Goal: Task Accomplishment & Management: Complete application form

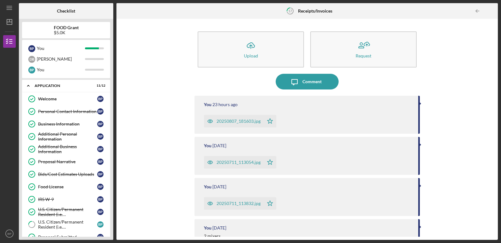
scroll to position [82, 0]
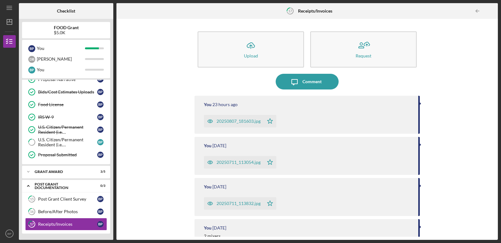
click at [229, 120] on div "20250807_181603.jpg" at bounding box center [238, 121] width 44 height 5
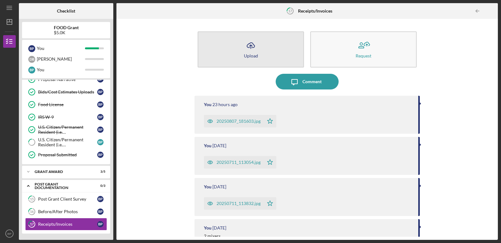
click at [241, 50] on button "Icon/Upload Upload" at bounding box center [251, 49] width 106 height 36
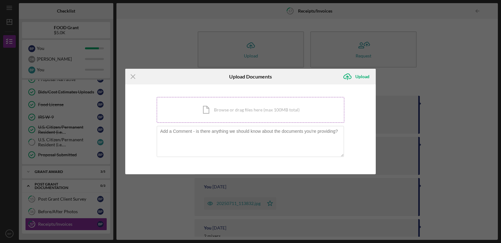
click at [183, 110] on div "Icon/Document Browse or drag files here (max 100MB total) Tap to choose files o…" at bounding box center [250, 110] width 187 height 26
click at [75, 224] on div "Icon/Menu Close Upload Documents Icon/Upload Upload You're uploading documents …" at bounding box center [250, 121] width 501 height 243
click at [132, 75] on icon "Icon/Menu Close" at bounding box center [133, 77] width 16 height 16
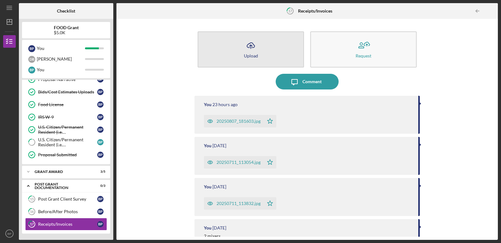
click at [235, 53] on button "Icon/Upload Upload" at bounding box center [251, 49] width 106 height 36
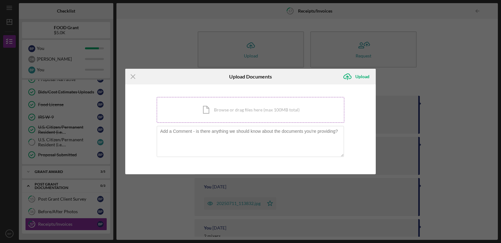
click at [192, 108] on div "Icon/Document Browse or drag files here (max 100MB total) Tap to choose files o…" at bounding box center [250, 110] width 187 height 26
click at [132, 76] on icon "Icon/Menu Close" at bounding box center [133, 77] width 16 height 16
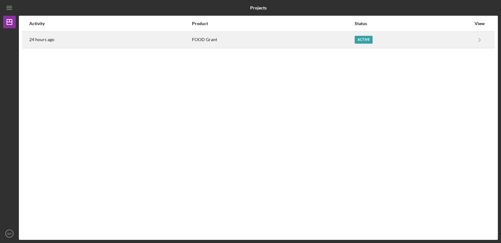
click at [225, 40] on div "FOOD Grant" at bounding box center [273, 40] width 162 height 16
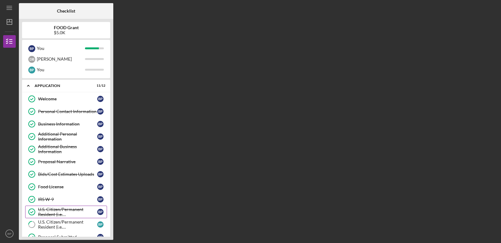
scroll to position [41, 0]
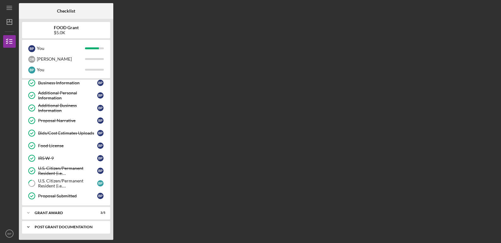
click at [63, 227] on div "Post Grant Documentation" at bounding box center [69, 228] width 68 height 4
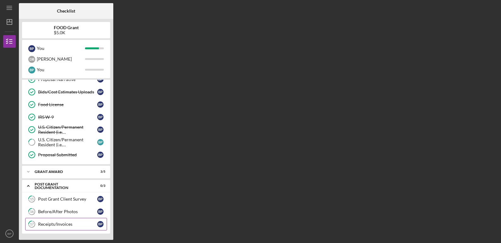
click at [74, 224] on div "Receipts/Invoices" at bounding box center [67, 224] width 59 height 5
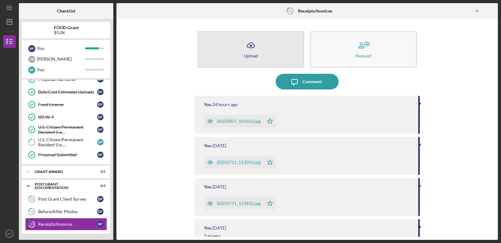
click at [250, 53] on div "Upload" at bounding box center [251, 55] width 14 height 5
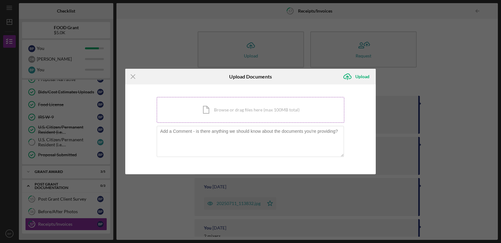
click at [216, 109] on div "Icon/Document Browse or drag files here (max 100MB total) Tap to choose files o…" at bounding box center [250, 110] width 187 height 26
click at [195, 109] on div "Icon/Document Browse or drag files here (max 100MB total) Tap to choose files o…" at bounding box center [250, 110] width 187 height 26
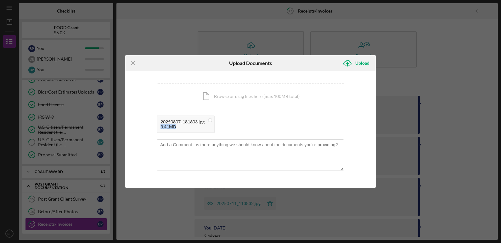
drag, startPoint x: 228, startPoint y: 125, endPoint x: 228, endPoint y: 122, distance: 3.2
click at [228, 122] on div "20250807_181603.jpg 3.41MB" at bounding box center [250, 126] width 187 height 21
click at [228, 123] on div "20250807_181603.jpg 3.41MB" at bounding box center [250, 126] width 187 height 21
click at [216, 92] on div "Icon/Document Browse or drag files here (max 100MB total) Tap to choose files o…" at bounding box center [250, 97] width 187 height 26
click at [187, 122] on div "20250807_181603.jpg" at bounding box center [182, 122] width 44 height 5
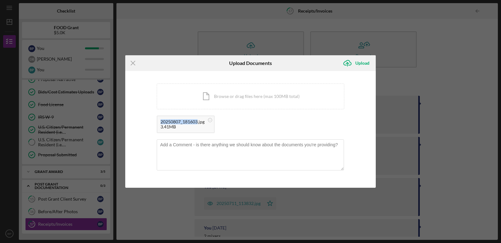
click at [187, 122] on div "20250807_181603.jpg" at bounding box center [182, 122] width 44 height 5
drag, startPoint x: 187, startPoint y: 122, endPoint x: 241, endPoint y: 125, distance: 54.5
click at [241, 125] on div "20250807_181603.jpg 3.41MB" at bounding box center [250, 126] width 187 height 21
click at [176, 129] on div "3.41MB" at bounding box center [182, 127] width 44 height 5
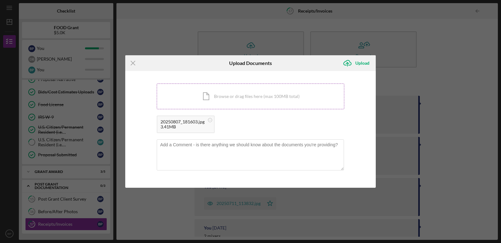
drag, startPoint x: 207, startPoint y: 91, endPoint x: 208, endPoint y: 96, distance: 5.1
click at [208, 96] on div "Icon/Document Browse or drag files here (max 100MB total) Tap to choose files o…" at bounding box center [250, 97] width 187 height 26
click at [212, 120] on circle at bounding box center [210, 121] width 4 height 4
click at [79, 225] on div "Icon/Menu Close Upload Documents Icon/Upload Upload You're uploading documents …" at bounding box center [250, 121] width 501 height 243
click at [133, 61] on icon "Icon/Menu Close" at bounding box center [133, 63] width 16 height 16
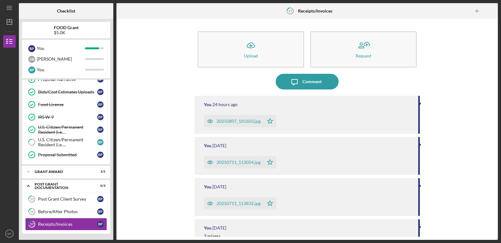
click at [241, 118] on div "20250807_181603.jpg" at bounding box center [234, 121] width 60 height 13
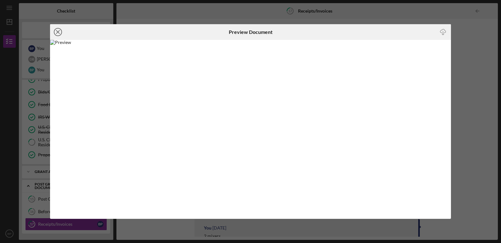
click at [56, 31] on icon "Icon/Close" at bounding box center [58, 32] width 16 height 16
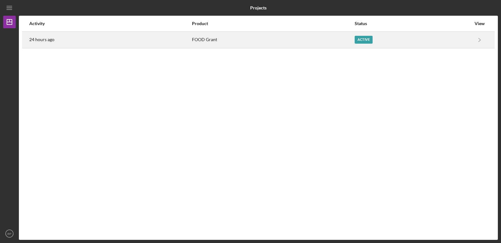
click at [231, 39] on div "FOOD Grant" at bounding box center [273, 40] width 162 height 16
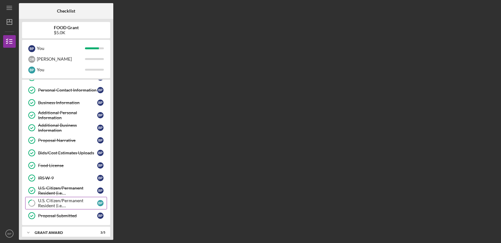
scroll to position [41, 0]
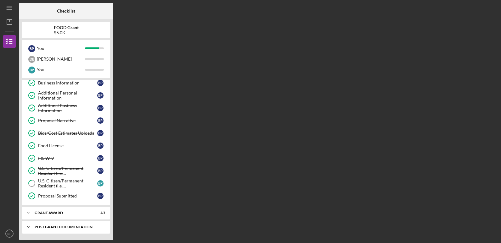
click at [69, 226] on div "Post Grant Documentation" at bounding box center [69, 228] width 68 height 4
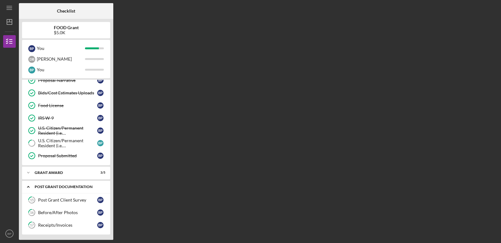
scroll to position [82, 0]
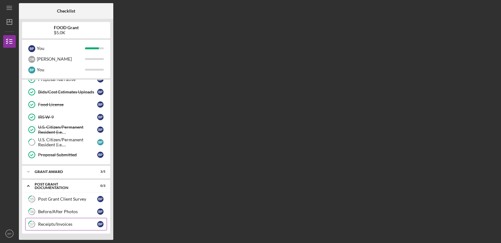
click at [85, 223] on div "Receipts/Invoices" at bounding box center [67, 224] width 59 height 5
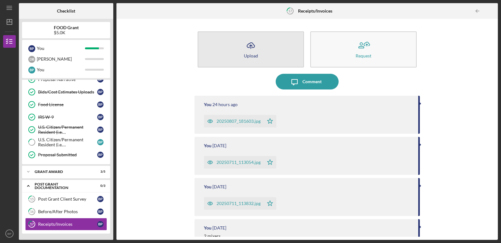
click at [251, 51] on icon "Icon/Upload" at bounding box center [251, 46] width 16 height 16
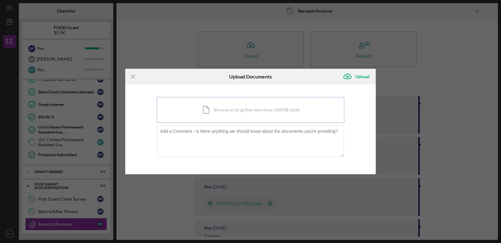
click at [178, 109] on div "Icon/Document Browse or drag files here (max 100MB total) Tap to choose files o…" at bounding box center [250, 110] width 187 height 26
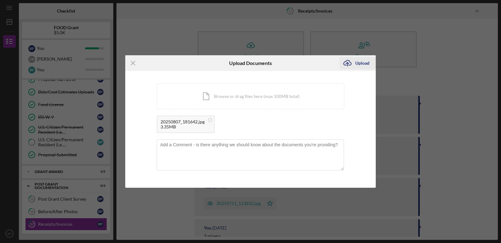
click at [363, 62] on div "Upload" at bounding box center [362, 63] width 14 height 13
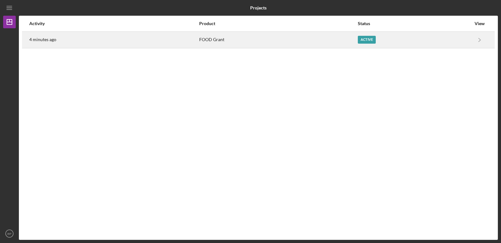
click at [276, 38] on div "FOOD Grant" at bounding box center [278, 40] width 158 height 16
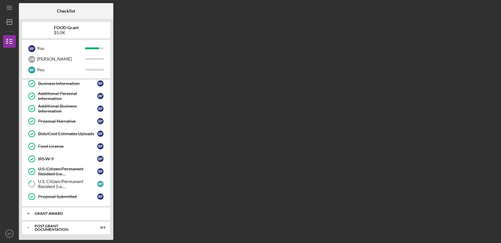
scroll to position [41, 0]
click at [74, 226] on div "Post Grant Documentation" at bounding box center [69, 228] width 68 height 4
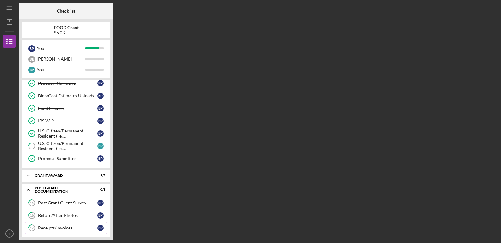
scroll to position [82, 0]
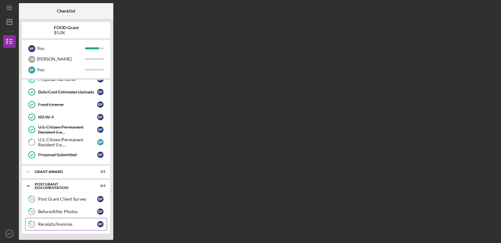
click at [38, 224] on div "Receipts/Invoices" at bounding box center [67, 224] width 59 height 5
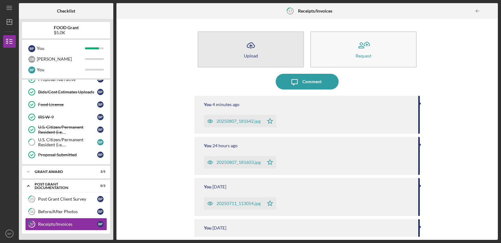
click at [231, 47] on button "Icon/Upload Upload" at bounding box center [251, 49] width 106 height 36
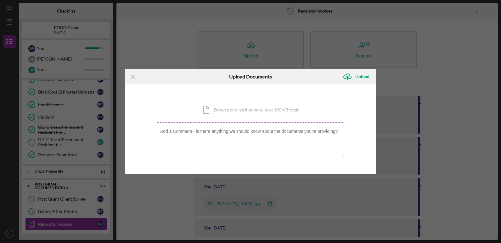
click at [186, 112] on div "Icon/Document Browse or drag files here (max 100MB total) Tap to choose files o…" at bounding box center [250, 110] width 187 height 26
click at [198, 111] on div "Icon/Document Browse or drag files here (max 100MB total) Tap to choose files o…" at bounding box center [250, 110] width 187 height 26
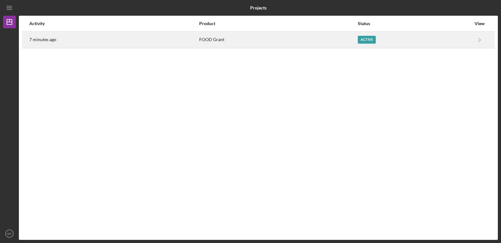
click at [233, 39] on div "FOOD Grant" at bounding box center [278, 40] width 158 height 16
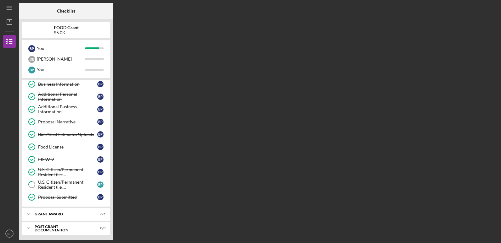
scroll to position [41, 0]
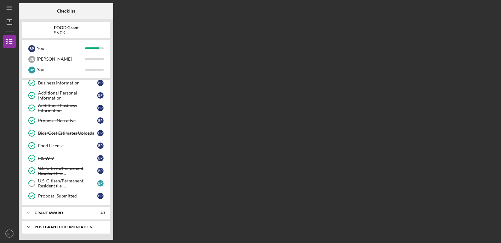
click at [73, 228] on div "Post Grant Documentation" at bounding box center [69, 228] width 68 height 4
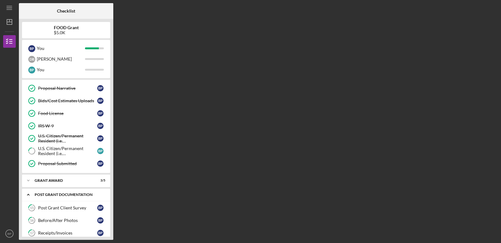
scroll to position [82, 0]
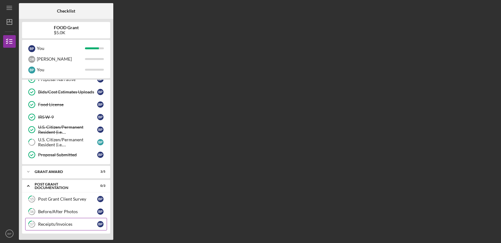
click at [81, 224] on div "Receipts/Invoices" at bounding box center [67, 224] width 59 height 5
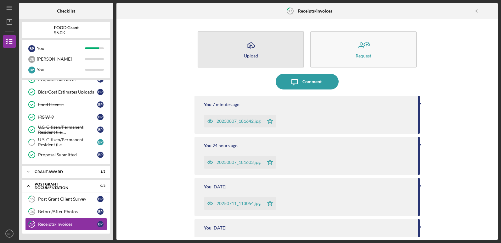
click at [223, 58] on button "Icon/Upload Upload" at bounding box center [251, 49] width 106 height 36
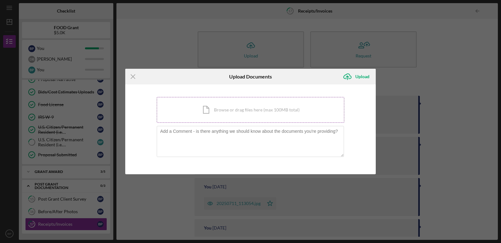
click at [183, 108] on div "Icon/Document Browse or drag files here (max 100MB total) Tap to choose files o…" at bounding box center [250, 110] width 187 height 26
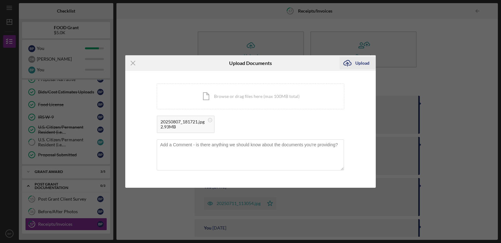
click at [360, 62] on div "Upload" at bounding box center [362, 63] width 14 height 13
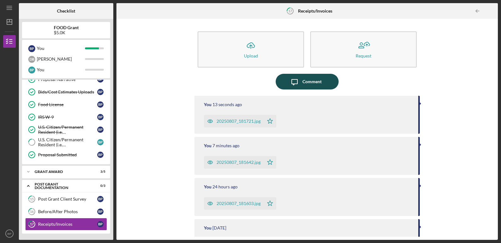
click at [303, 80] on div "Comment" at bounding box center [311, 82] width 19 height 16
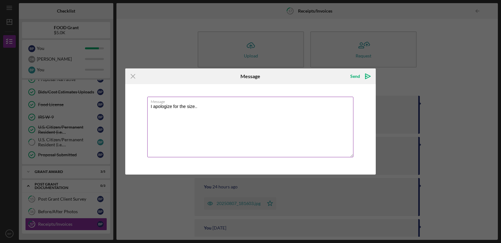
click at [211, 113] on textarea "I apologize for the size.." at bounding box center [250, 127] width 206 height 61
type textarea "I apologize for the size.."
click at [358, 73] on div "Send" at bounding box center [355, 76] width 10 height 13
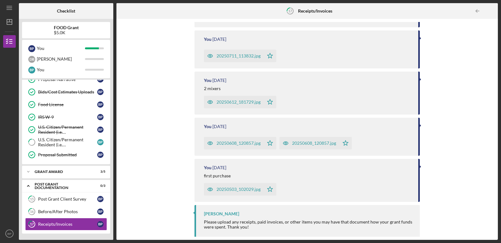
scroll to position [260, 0]
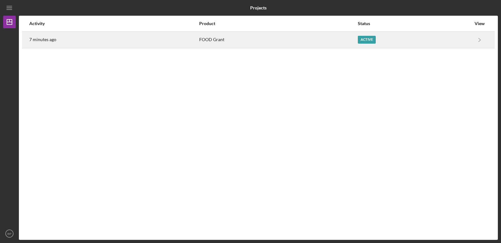
click at [249, 37] on div "FOOD Grant" at bounding box center [278, 40] width 158 height 16
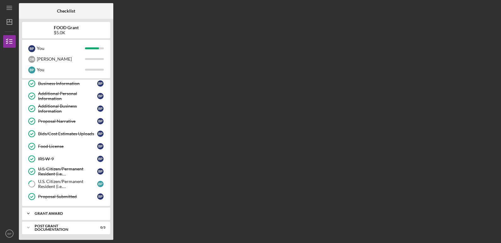
scroll to position [41, 0]
click at [78, 226] on div "Post Grant Documentation" at bounding box center [69, 228] width 68 height 4
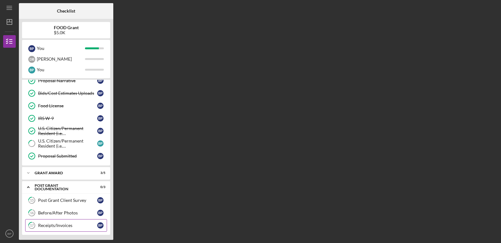
scroll to position [82, 0]
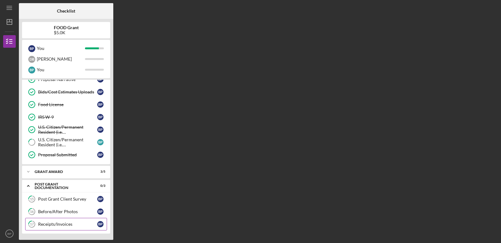
click at [79, 225] on div "Receipts/Invoices" at bounding box center [67, 224] width 59 height 5
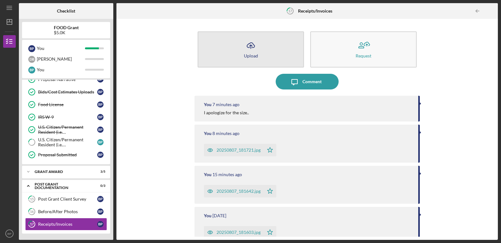
click at [251, 53] on div "Upload" at bounding box center [251, 55] width 14 height 5
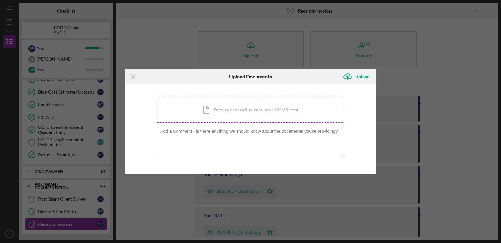
click at [233, 110] on div "Icon/Document Browse or drag files here (max 100MB total) Tap to choose files o…" at bounding box center [250, 110] width 187 height 26
click at [196, 111] on div "Icon/Document Browse or drag files here (max 100MB total) Tap to choose files o…" at bounding box center [250, 110] width 187 height 26
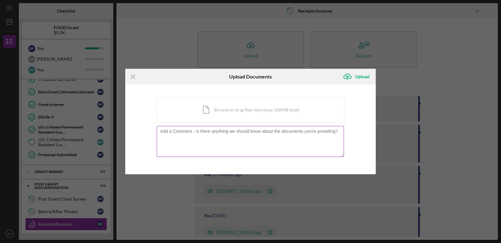
click at [174, 140] on textarea at bounding box center [250, 141] width 187 height 31
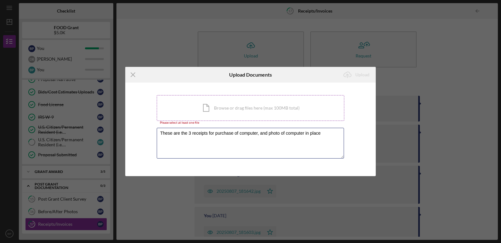
type textarea "These are the 3 receipts for purchase of computer, and photo of computer in pla…"
click at [197, 108] on div "Icon/Document Browse or drag files here (max 100MB total) Tap to choose files o…" at bounding box center [250, 108] width 187 height 26
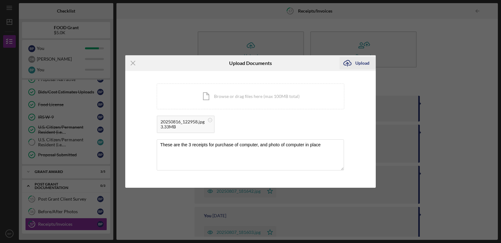
click at [360, 63] on div "Upload" at bounding box center [362, 63] width 14 height 13
